Goal: Task Accomplishment & Management: Use online tool/utility

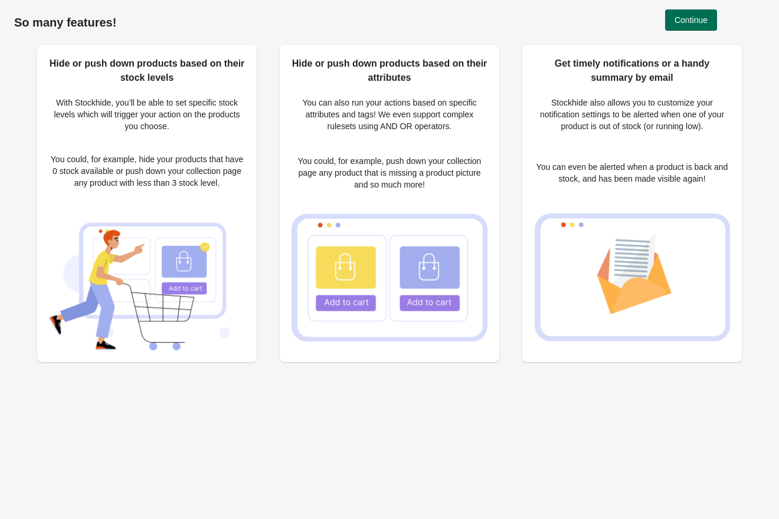
click at [692, 17] on span "Continue" at bounding box center [691, 19] width 33 height 9
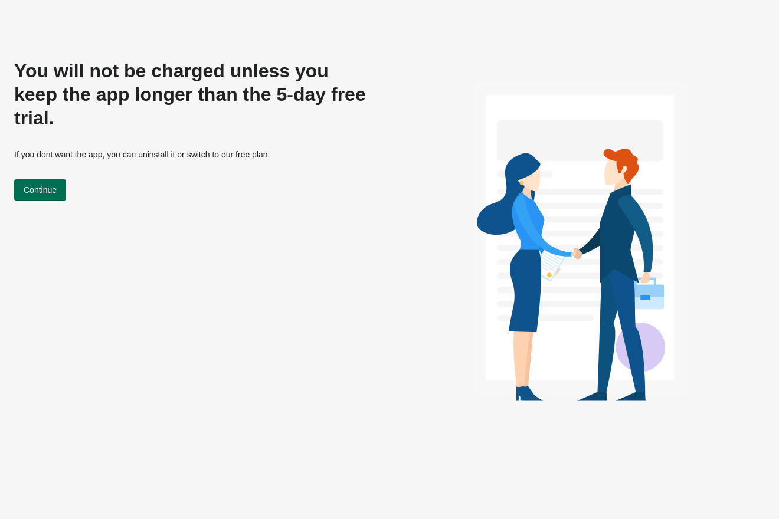
click at [55, 185] on span "Continue" at bounding box center [40, 189] width 33 height 9
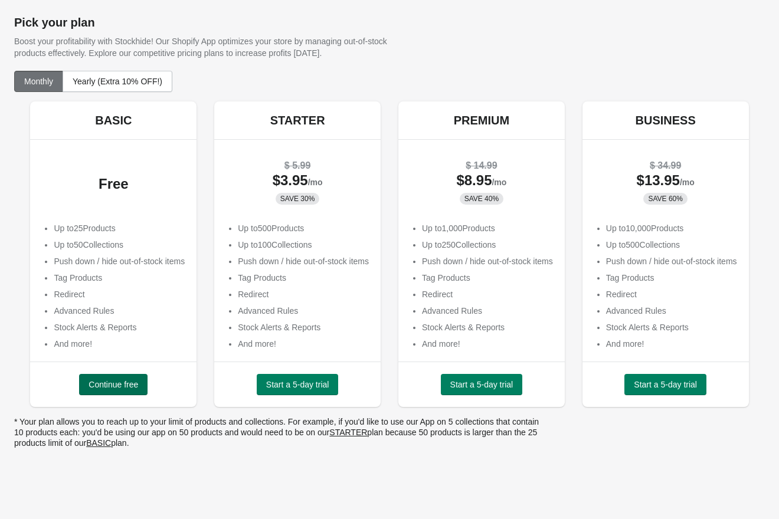
click at [111, 390] on span "Continue free" at bounding box center [114, 384] width 50 height 9
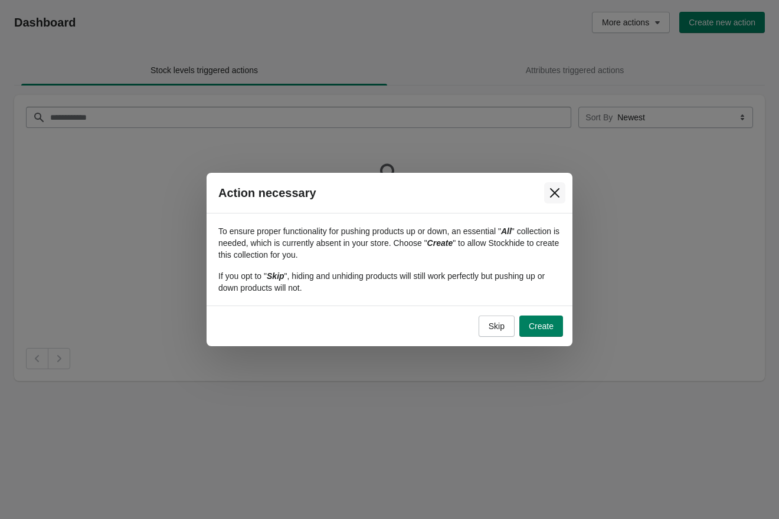
click at [555, 189] on icon "Close" at bounding box center [555, 193] width 12 height 12
click at [559, 189] on icon "Close" at bounding box center [555, 193] width 12 height 12
